Goal: Transaction & Acquisition: Purchase product/service

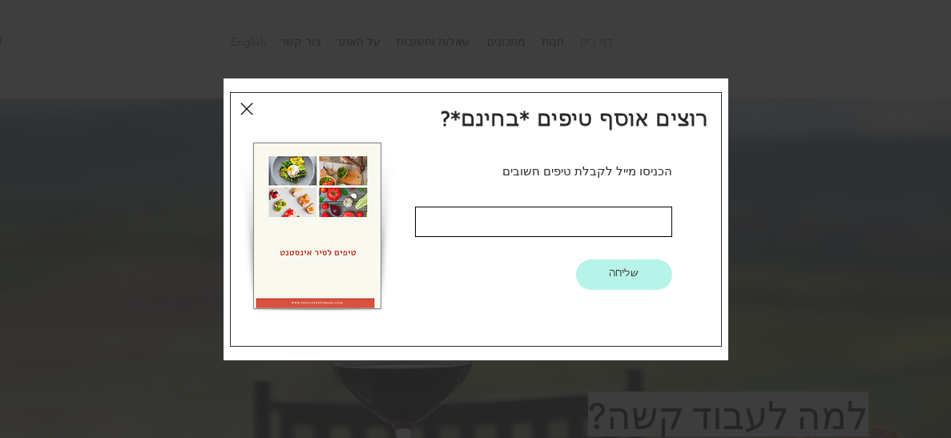
click at [248, 100] on icon "חזרה לאתר" at bounding box center [246, 108] width 13 height 19
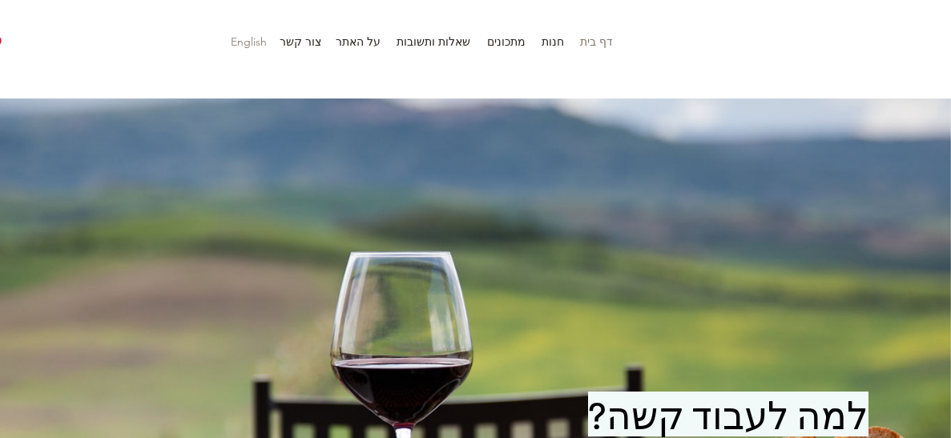
click at [241, 44] on p "English" at bounding box center [249, 42] width 52 height 24
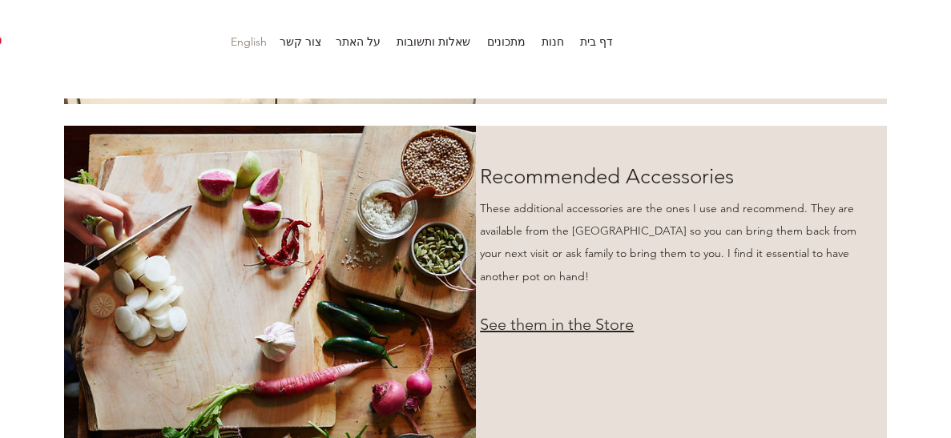
scroll to position [1854, 0]
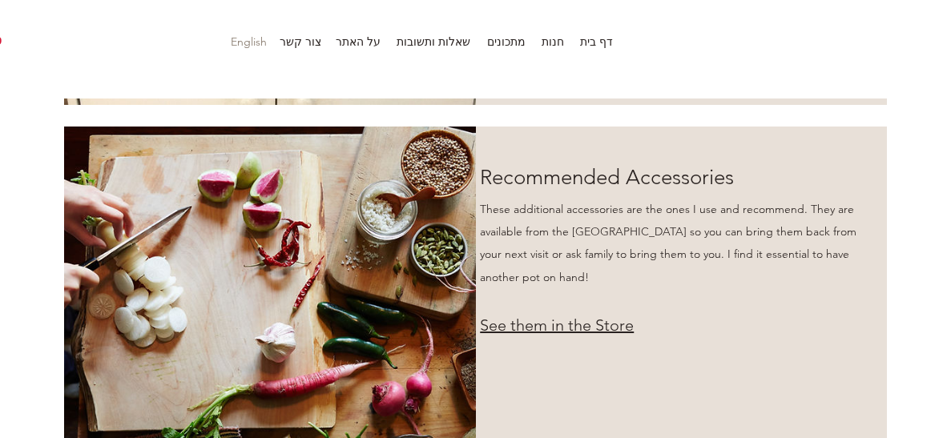
click at [539, 316] on span "See them in the Store" at bounding box center [557, 325] width 154 height 19
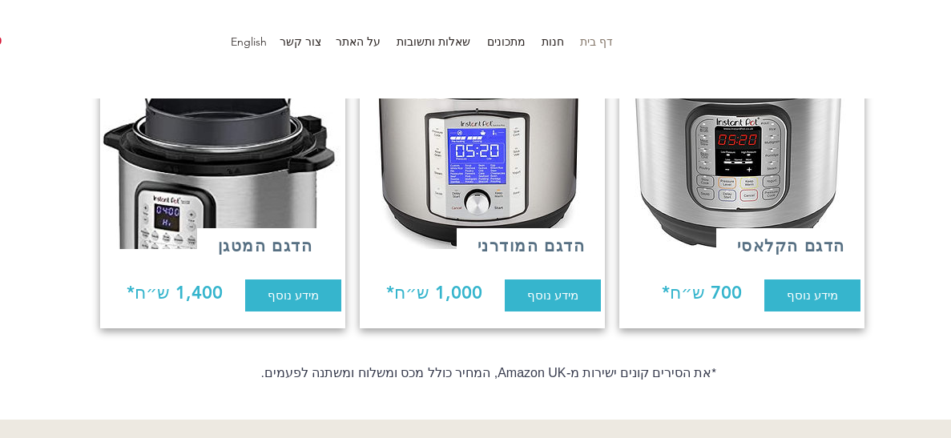
scroll to position [1399, 0]
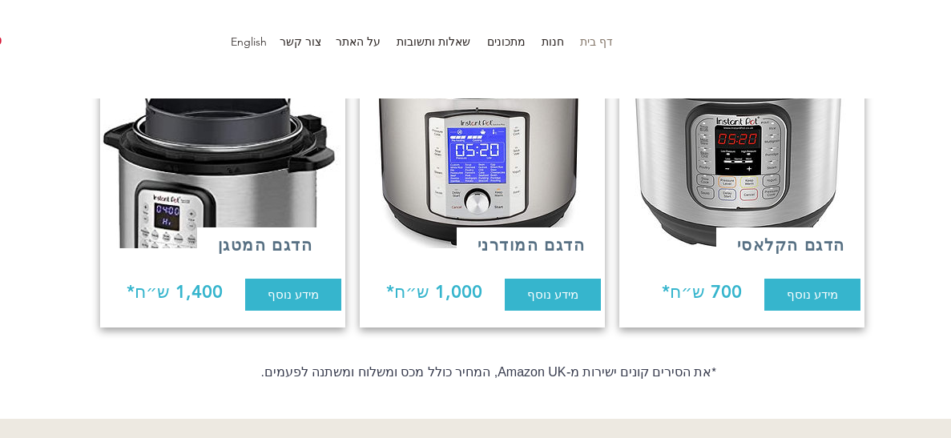
click at [438, 166] on img at bounding box center [478, 117] width 245 height 264
click at [552, 286] on span "מידע נוסף" at bounding box center [552, 294] width 51 height 17
